Goal: Check status: Check status

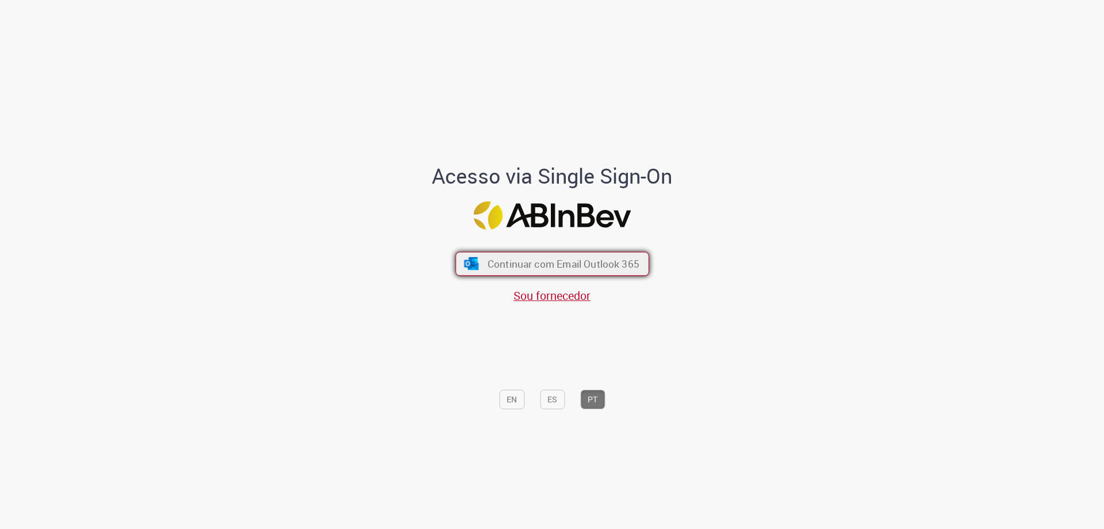
click at [597, 268] on span "Continuar com Email Outlook 365" at bounding box center [563, 263] width 152 height 13
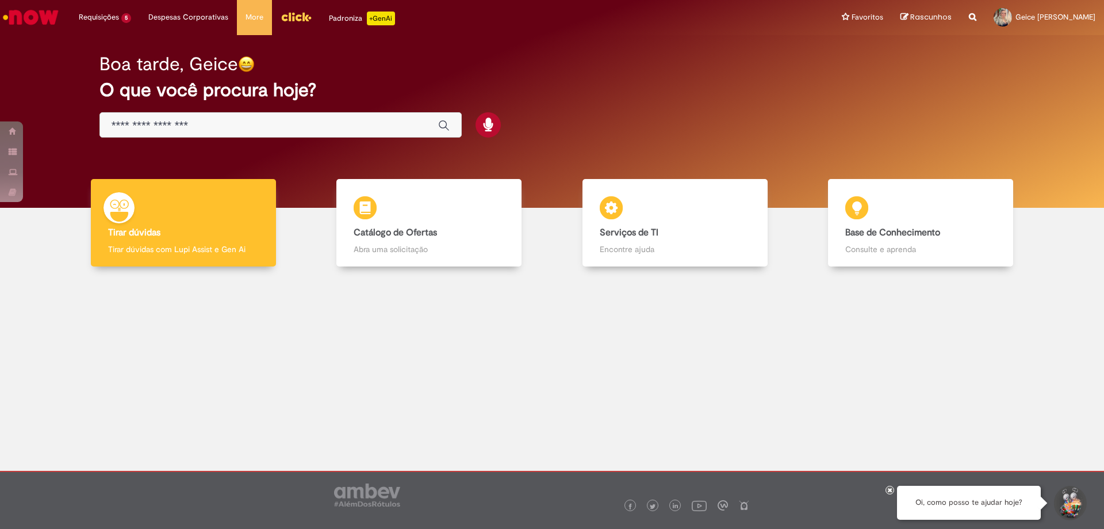
click at [297, 25] on link "Menu Cabeçalho" at bounding box center [296, 17] width 48 height 35
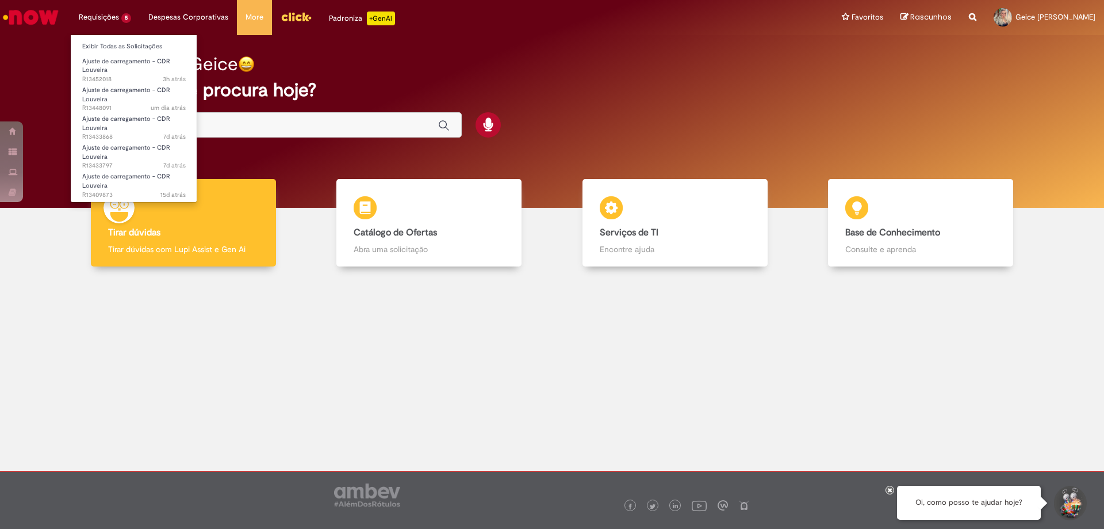
click at [102, 12] on li "Requisições 5 Exibir Todas as Solicitações Ajuste de carregamento - CDR Louveir…" at bounding box center [105, 17] width 70 height 35
